Goal: Transaction & Acquisition: Purchase product/service

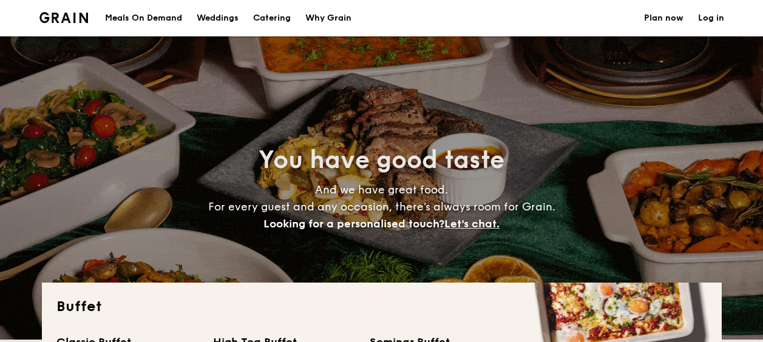
select select
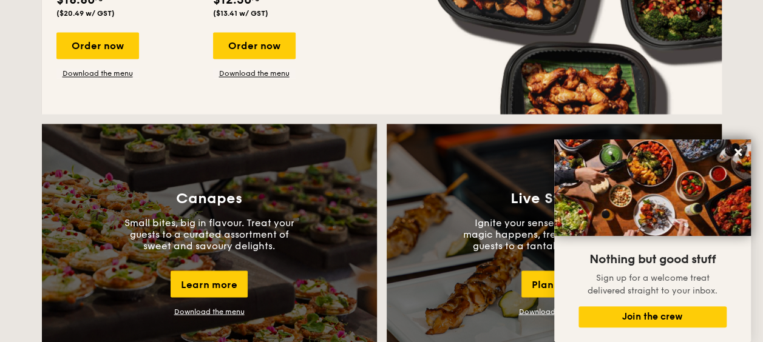
scroll to position [850, 0]
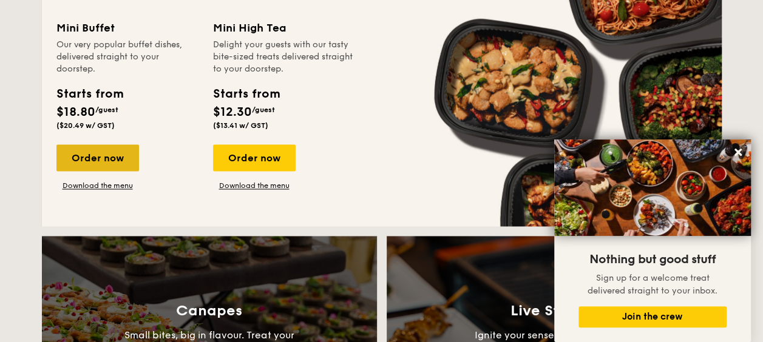
click at [93, 160] on div "Order now" at bounding box center [97, 157] width 83 height 27
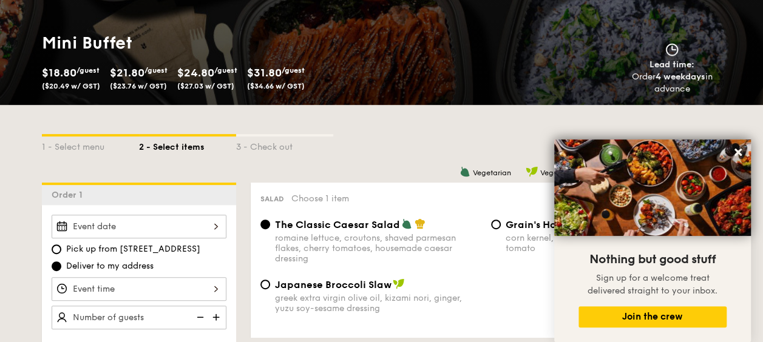
scroll to position [364, 0]
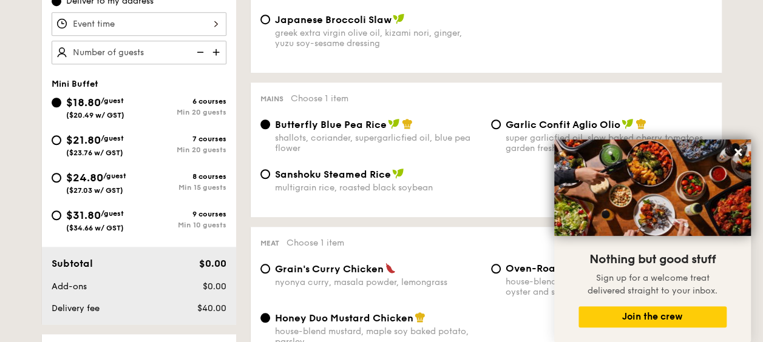
select select
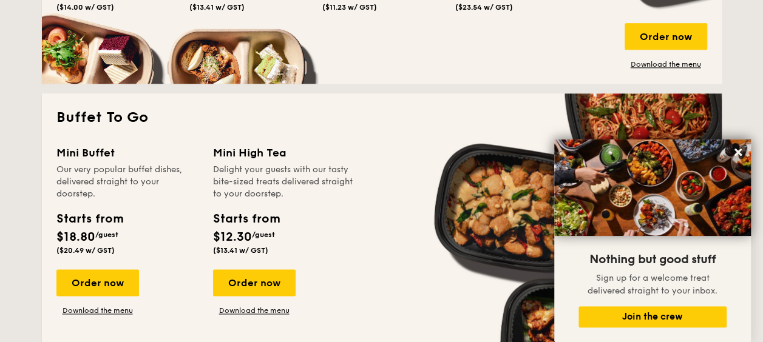
scroll to position [850, 0]
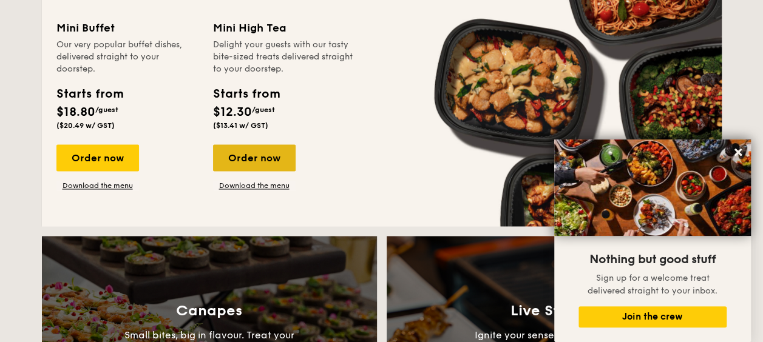
click at [254, 160] on div "Order now" at bounding box center [254, 157] width 83 height 27
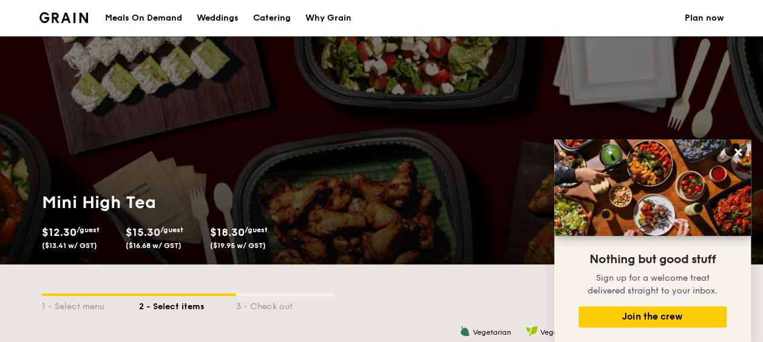
scroll to position [304, 0]
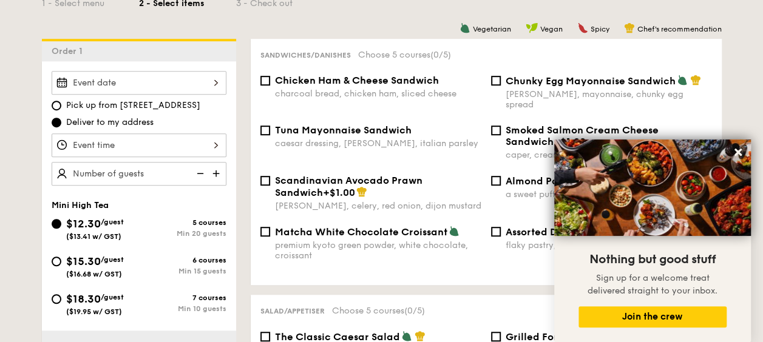
click at [739, 155] on icon at bounding box center [738, 152] width 11 height 11
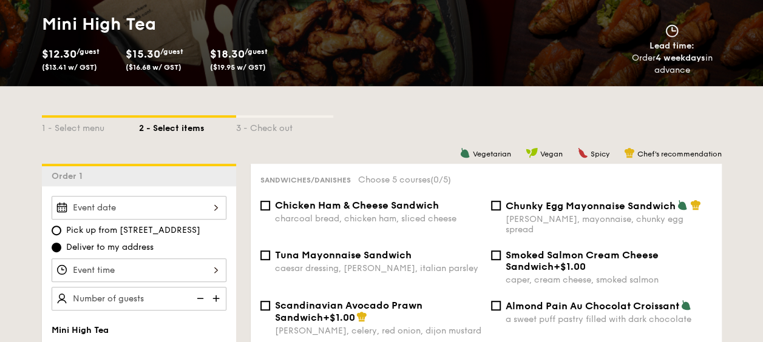
scroll to position [243, 0]
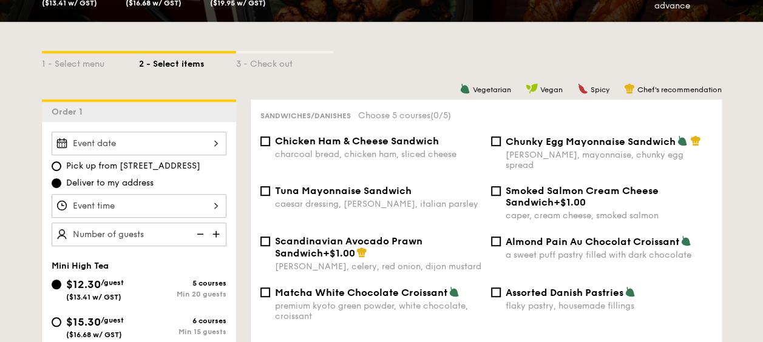
click at [166, 148] on div at bounding box center [139, 144] width 175 height 24
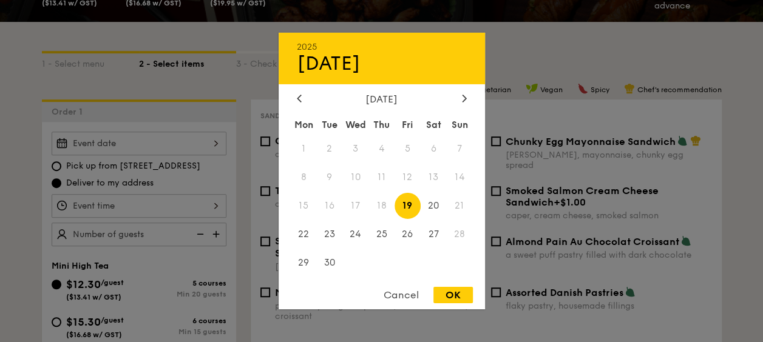
click at [237, 121] on div at bounding box center [381, 171] width 763 height 342
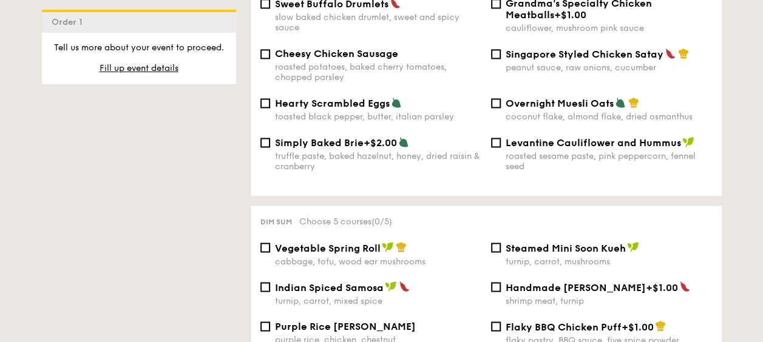
scroll to position [1093, 0]
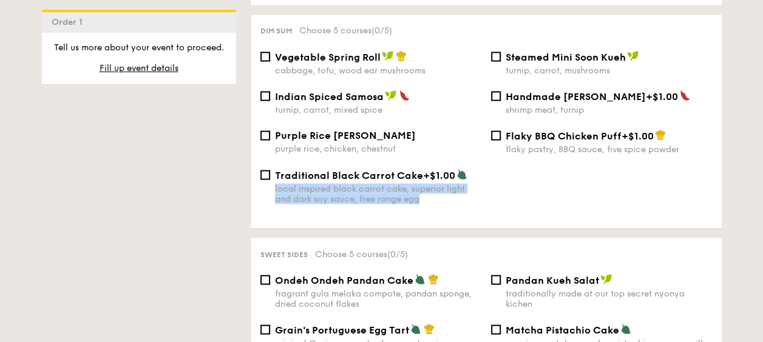
drag, startPoint x: 274, startPoint y: 186, endPoint x: 450, endPoint y: 200, distance: 176.6
click at [450, 200] on div "local inspired black carrot cake, superior light and dark soy sauce, free range…" at bounding box center [378, 193] width 206 height 21
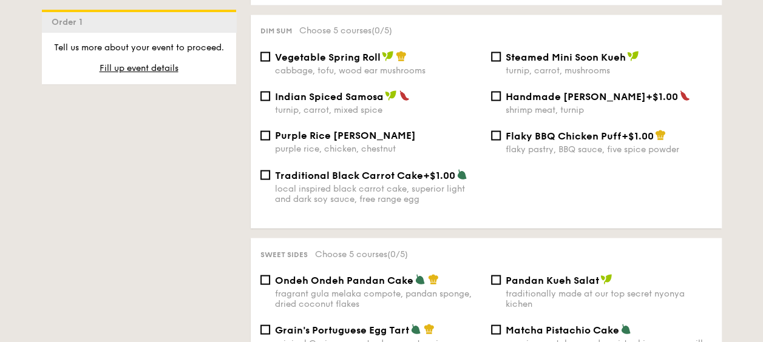
drag, startPoint x: 450, startPoint y: 201, endPoint x: 428, endPoint y: 233, distance: 39.2
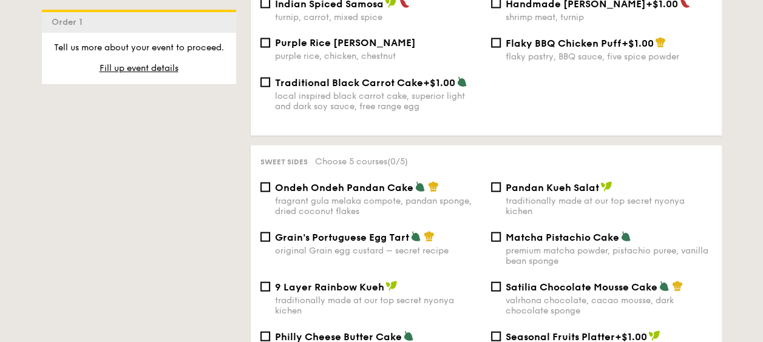
scroll to position [1336, 0]
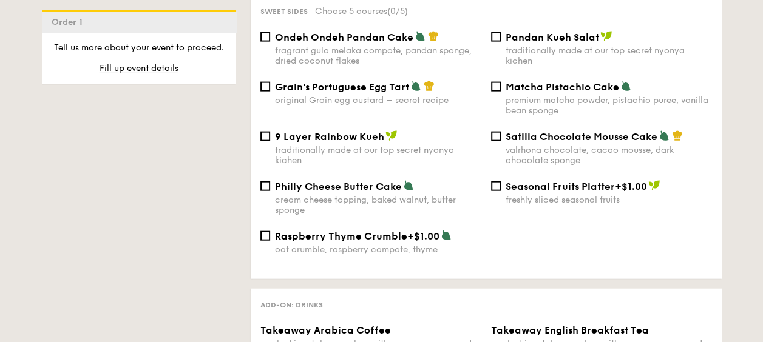
drag, startPoint x: 457, startPoint y: 259, endPoint x: 234, endPoint y: 163, distance: 242.0
click at [234, 163] on div "1 - Select menu 2 - Select items 3 - Check out Order 1 Pick up from [STREET_ADD…" at bounding box center [381, 126] width 699 height 2394
drag, startPoint x: 234, startPoint y: 163, endPoint x: 246, endPoint y: 227, distance: 64.9
click at [246, 226] on div "Vegetarian Vegan Spicy Chef's recommendation Sandwiches/Danishes Choose 5 cours…" at bounding box center [479, 165] width 486 height 2316
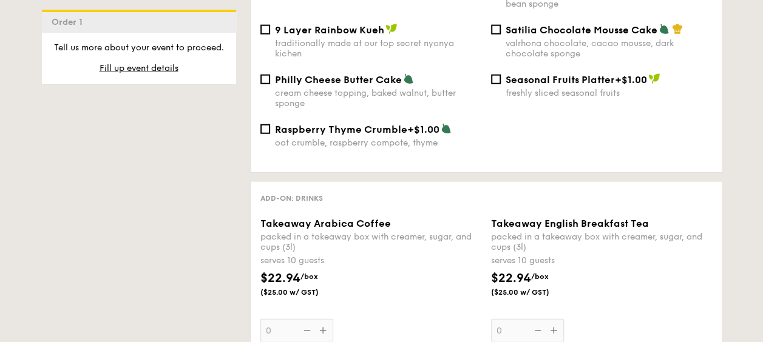
scroll to position [1518, 0]
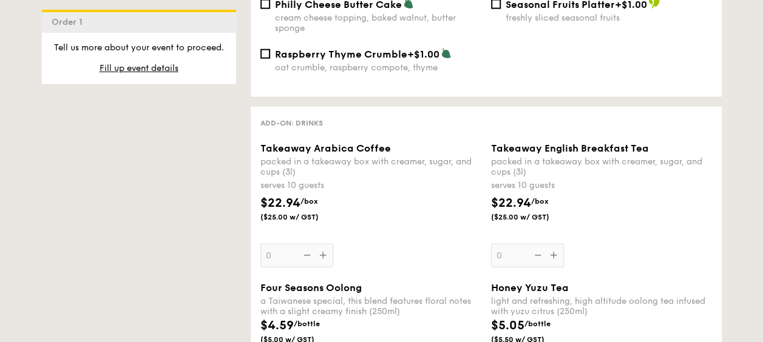
click at [408, 164] on div "packed in a takeaway box with creamer, sugar, and cups (3l)" at bounding box center [370, 167] width 221 height 21
click at [333, 244] on input "0" at bounding box center [296, 256] width 73 height 24
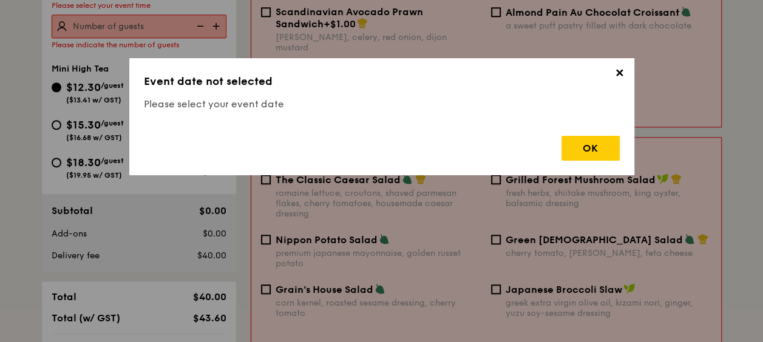
scroll to position [324, 0]
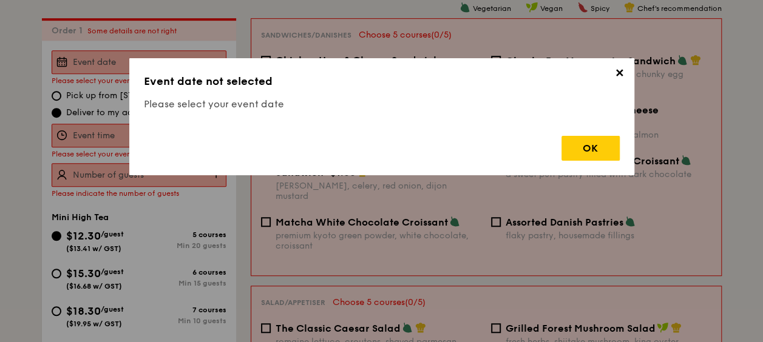
click at [618, 73] on span "✕" at bounding box center [619, 75] width 17 height 17
